Goal: Task Accomplishment & Management: Manage account settings

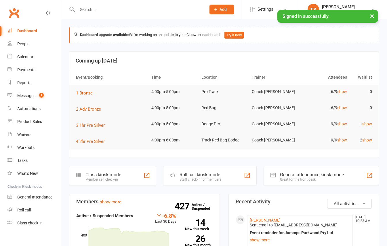
click at [99, 7] on input "text" at bounding box center [139, 9] width 126 height 8
click at [20, 57] on div "Calendar" at bounding box center [25, 56] width 16 height 5
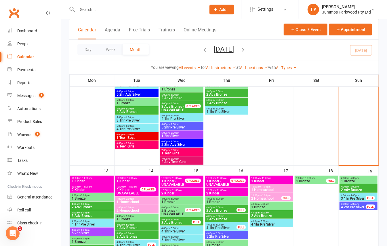
scroll to position [153, 0]
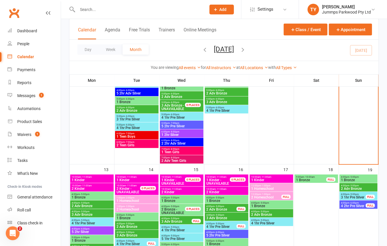
click at [100, 178] on span "1 Kinder" at bounding box center [91, 179] width 41 height 3
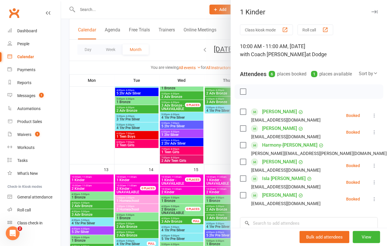
click at [81, 187] on div at bounding box center [224, 123] width 326 height 246
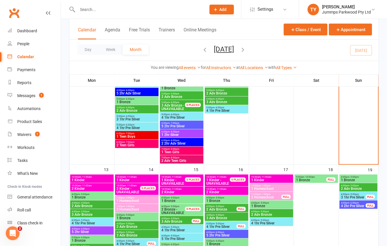
click at [81, 187] on span "2 Kinder" at bounding box center [91, 188] width 41 height 3
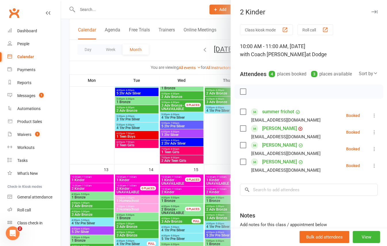
click at [106, 9] on div at bounding box center [224, 123] width 326 height 246
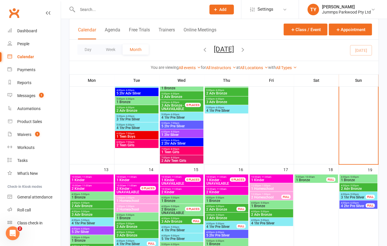
click at [101, 11] on input "text" at bounding box center [139, 9] width 126 height 8
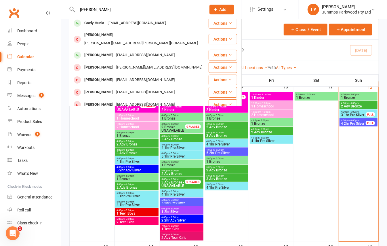
scroll to position [0, 0]
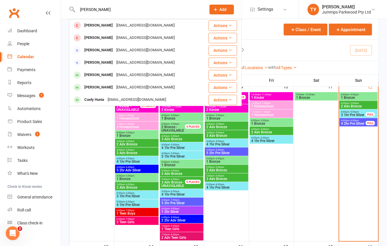
drag, startPoint x: 110, startPoint y: 7, endPoint x: 42, endPoint y: 10, distance: 68.5
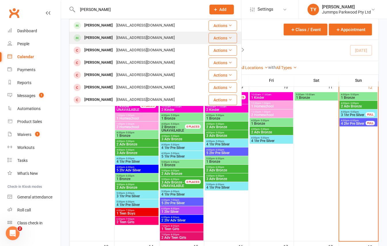
type input "[PERSON_NAME]"
click at [83, 36] on div "[PERSON_NAME]" at bounding box center [99, 38] width 32 height 8
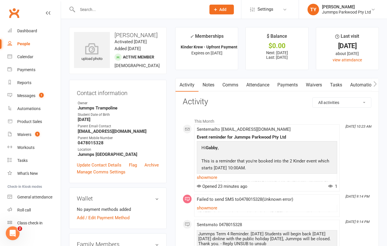
click at [257, 84] on link "Attendance" at bounding box center [257, 84] width 31 height 13
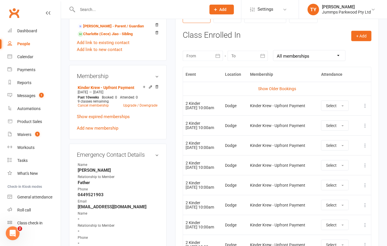
scroll to position [230, 0]
click at [365, 106] on icon at bounding box center [365, 105] width 6 height 6
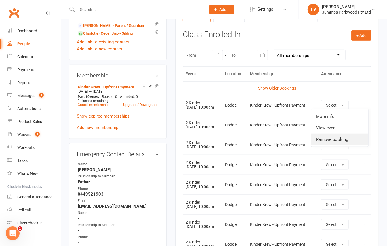
click at [340, 138] on link "Remove booking" at bounding box center [339, 138] width 57 height 11
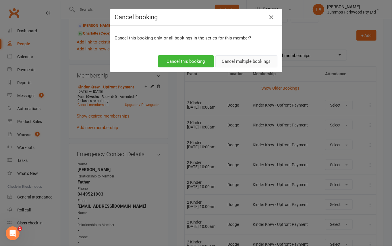
click at [247, 63] on button "Cancel multiple bookings" at bounding box center [247, 61] width 62 height 12
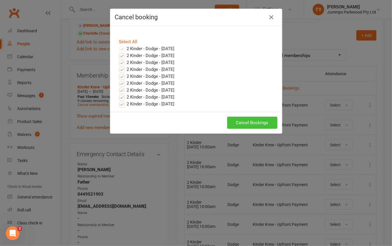
click at [241, 123] on button "Cancel Bookings" at bounding box center [252, 122] width 50 height 12
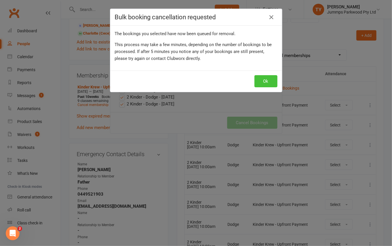
drag, startPoint x: 264, startPoint y: 78, endPoint x: 261, endPoint y: 81, distance: 3.3
click at [263, 80] on button "Ok" at bounding box center [266, 81] width 23 height 12
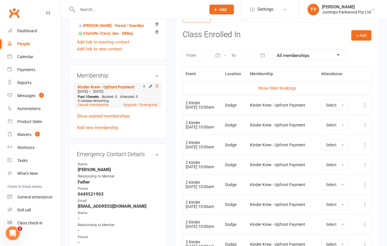
click at [156, 88] on icon at bounding box center [156, 86] width 3 height 3
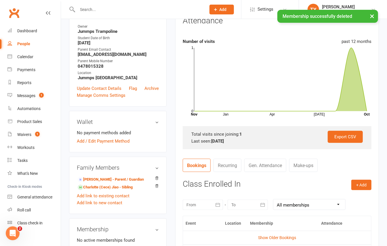
scroll to position [0, 0]
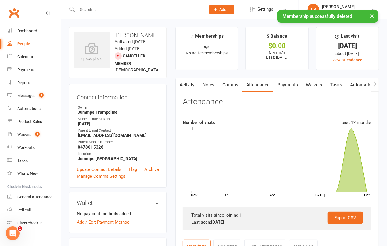
click at [287, 84] on link "Payments" at bounding box center [287, 84] width 28 height 13
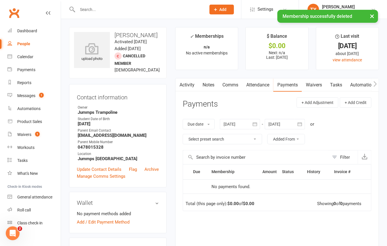
click at [260, 85] on link "Attendance" at bounding box center [257, 84] width 31 height 13
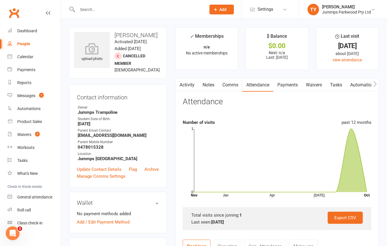
click at [283, 84] on link "Payments" at bounding box center [287, 84] width 28 height 13
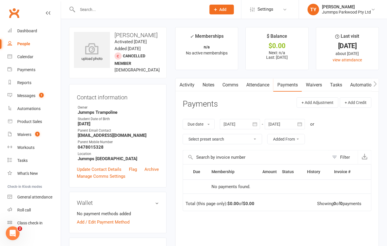
click at [270, 83] on link "Attendance" at bounding box center [257, 84] width 31 height 13
